Goal: Go to known website: Go to known website

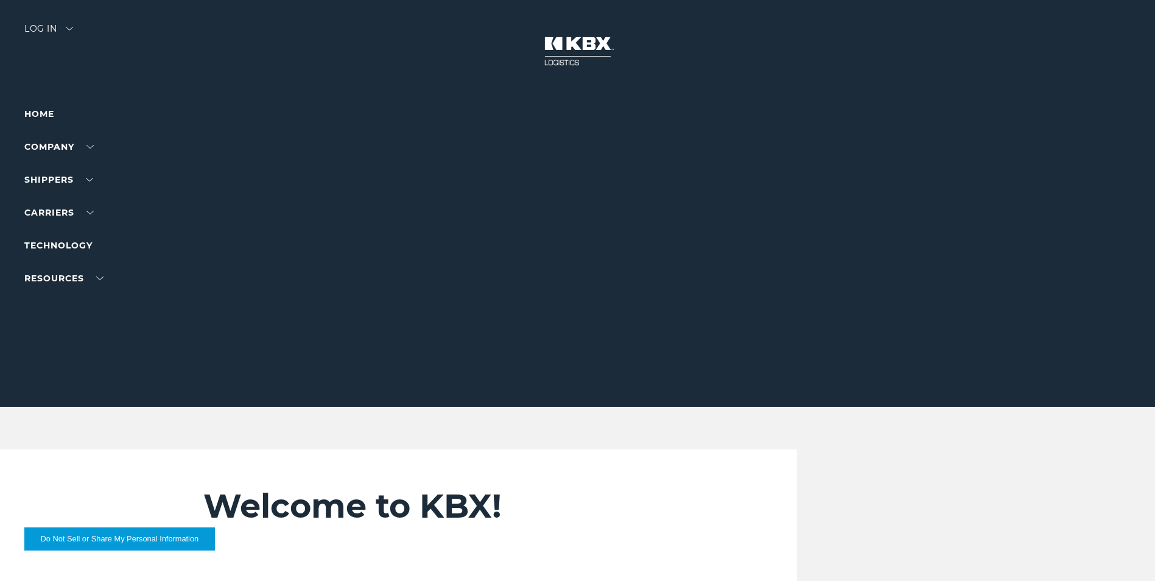
click at [47, 24] on div "Log in" at bounding box center [48, 33] width 49 height 18
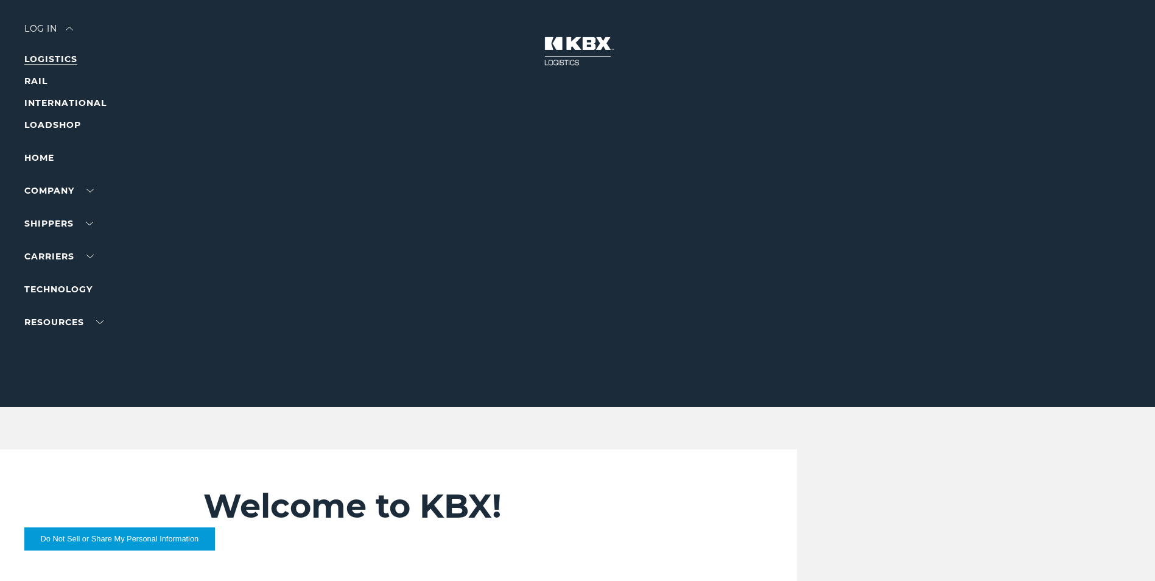
click at [51, 58] on link "LOGISTICS" at bounding box center [50, 59] width 53 height 11
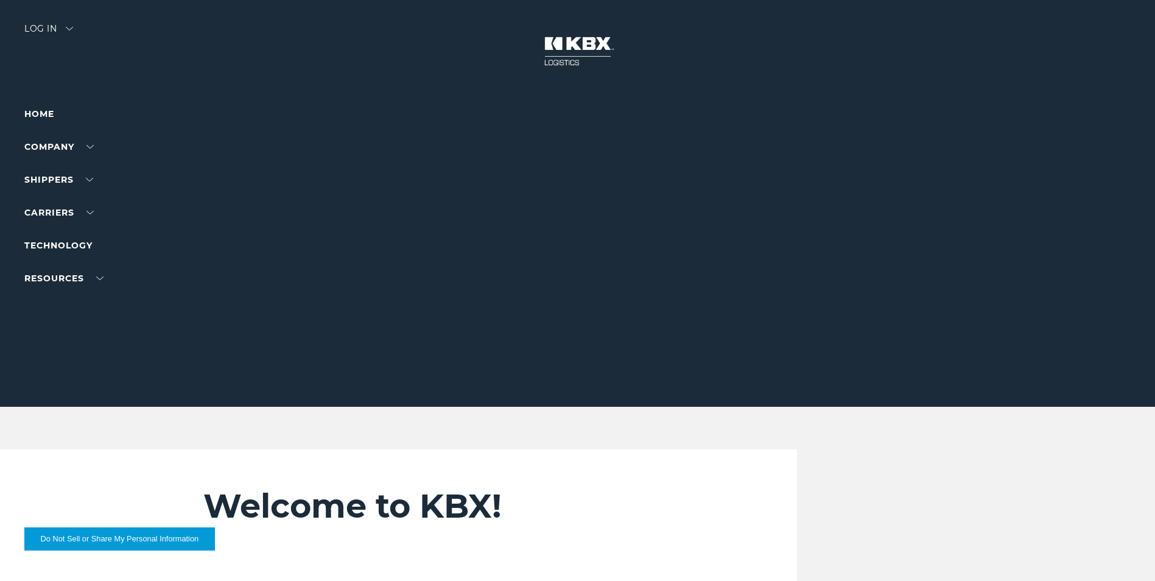
click at [37, 28] on div "Log in" at bounding box center [48, 33] width 49 height 18
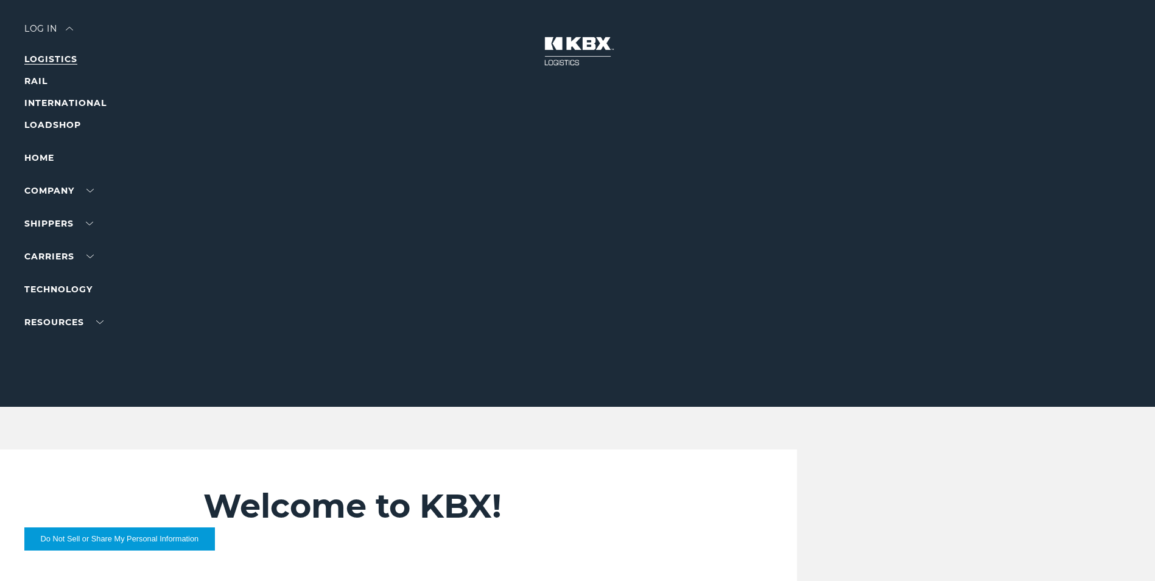
click at [74, 61] on link "LOGISTICS" at bounding box center [50, 59] width 53 height 11
